Goal: Transaction & Acquisition: Book appointment/travel/reservation

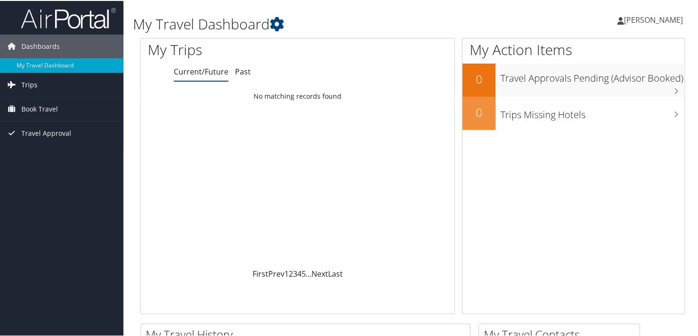
click at [53, 85] on link "Trips" at bounding box center [61, 84] width 123 height 24
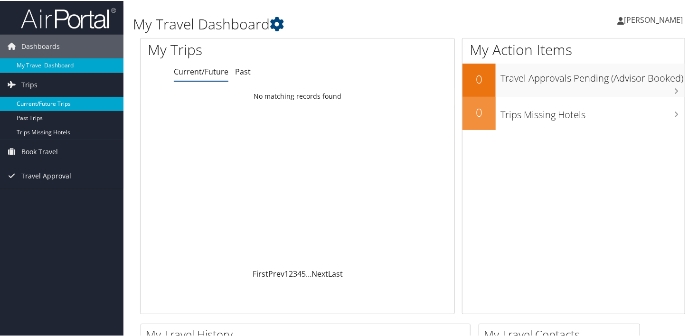
click at [57, 103] on link "Current/Future Trips" at bounding box center [61, 103] width 123 height 14
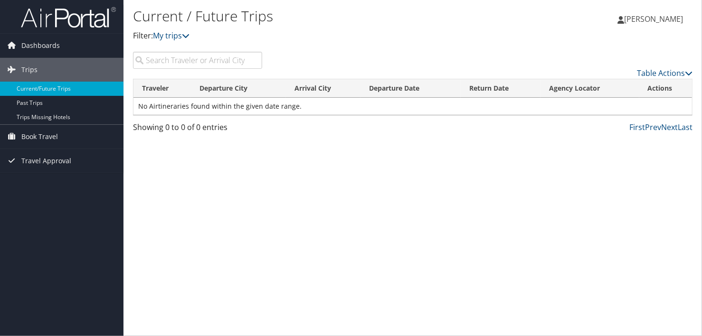
click at [154, 61] on input "search" at bounding box center [197, 60] width 129 height 17
click at [51, 136] on span "Book Travel" at bounding box center [39, 137] width 37 height 24
click at [162, 64] on input "search" at bounding box center [197, 60] width 129 height 17
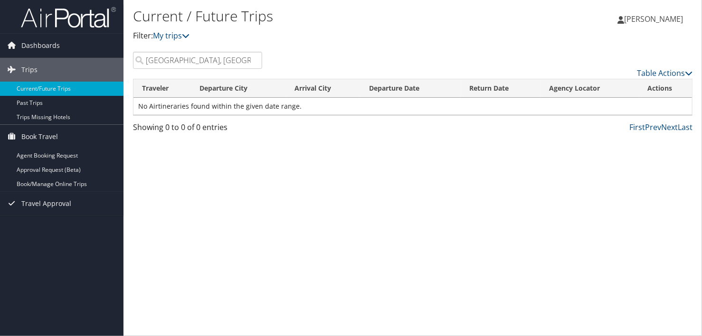
type input "salt lake city, utah"
click at [255, 61] on input "salt lake city, utah" at bounding box center [197, 60] width 129 height 17
click at [57, 157] on link "Agent Booking Request" at bounding box center [61, 156] width 123 height 14
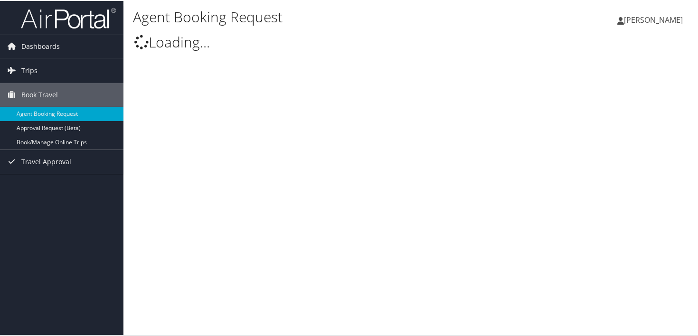
type input "Andrea Liberatore Towles"
select select "intermountain@cbtravel.com"
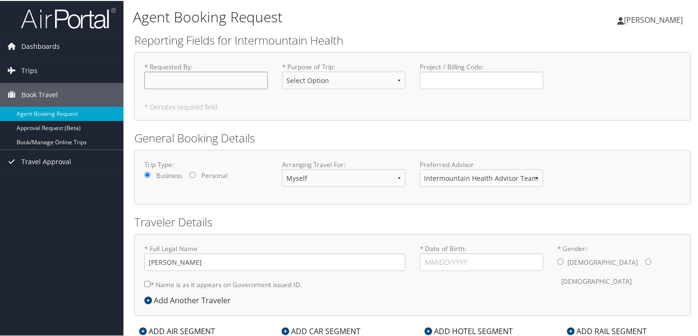
click at [178, 79] on input "* Requested By : Required" at bounding box center [205, 80] width 123 height 18
type input "[PERSON_NAME]"
click at [395, 81] on select "Select Option 3rd Party Reimbursable Business CME Conf or Education Groups Pers…" at bounding box center [343, 80] width 123 height 18
select select "Business"
click at [282, 71] on select "Select Option 3rd Party Reimbursable Business CME Conf or Education Groups Pers…" at bounding box center [343, 80] width 123 height 18
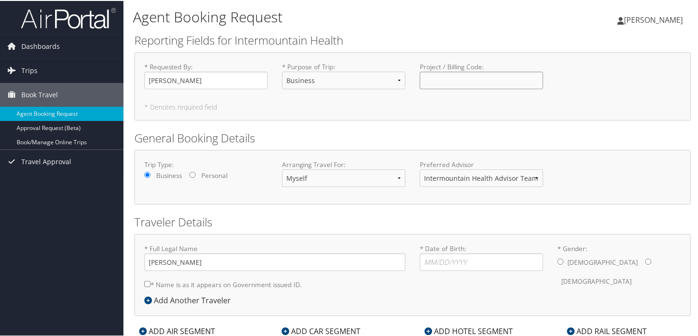
click at [442, 80] on input "Project / Billing Code : Required" at bounding box center [481, 80] width 123 height 18
click at [26, 73] on span "Trips" at bounding box center [29, 70] width 16 height 24
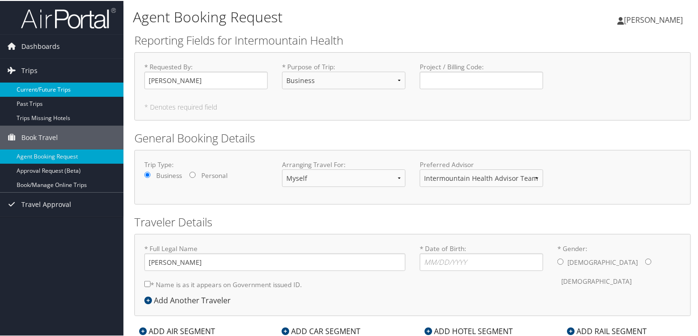
click at [28, 88] on link "Current/Future Trips" at bounding box center [61, 89] width 123 height 14
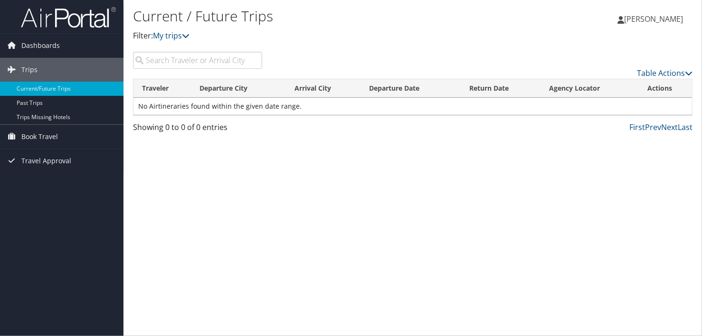
click at [175, 62] on input "search" at bounding box center [197, 60] width 129 height 17
type input "SLC"
click at [46, 44] on span "Dashboards" at bounding box center [40, 46] width 38 height 24
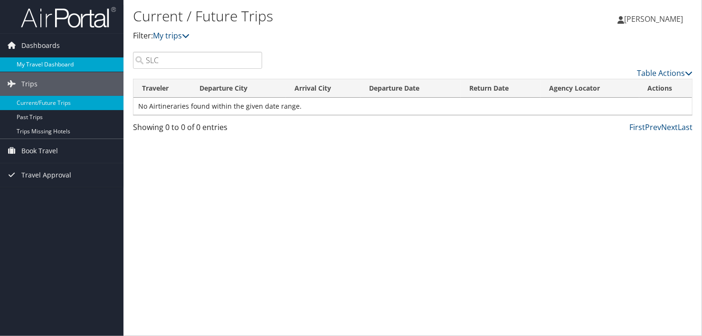
click at [51, 63] on link "My Travel Dashboard" at bounding box center [61, 64] width 123 height 14
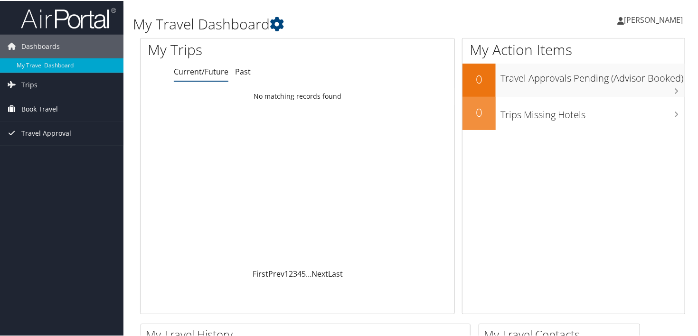
click at [47, 110] on span "Book Travel" at bounding box center [39, 108] width 37 height 24
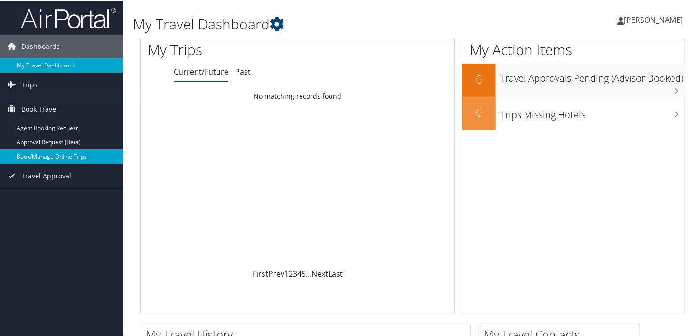
click at [57, 155] on link "Book/Manage Online Trips" at bounding box center [61, 156] width 123 height 14
